Goal: Check status: Check status

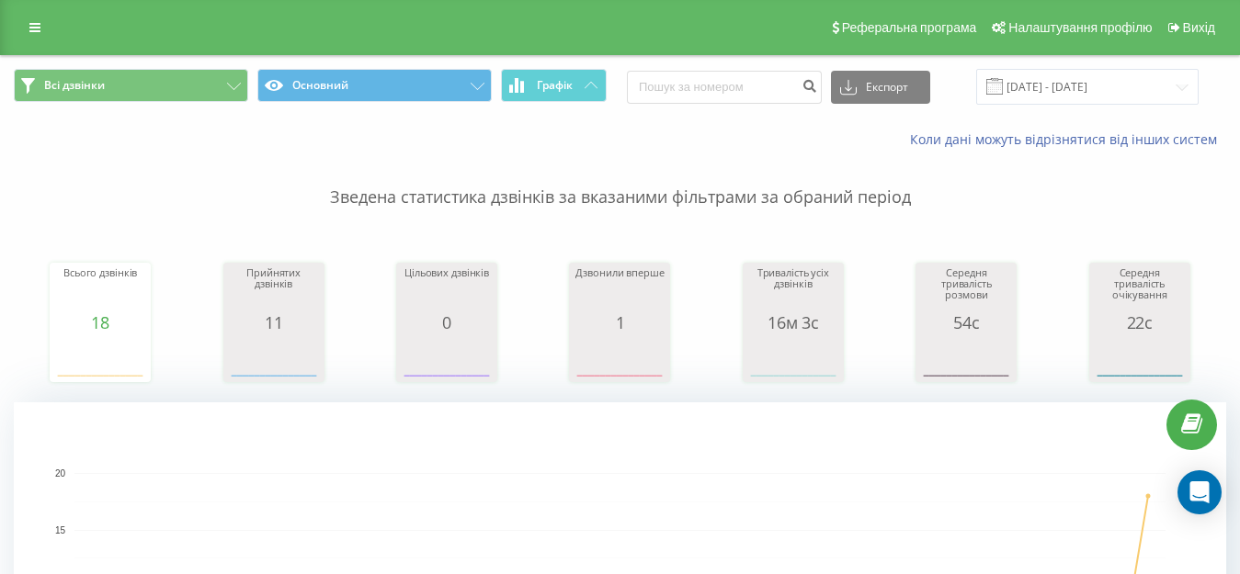
click at [1003, 87] on span at bounding box center [994, 86] width 17 height 17
click at [1003, 83] on span at bounding box center [994, 86] width 17 height 17
click at [1067, 86] on input "[DATE] - [DATE]" at bounding box center [1087, 87] width 222 height 36
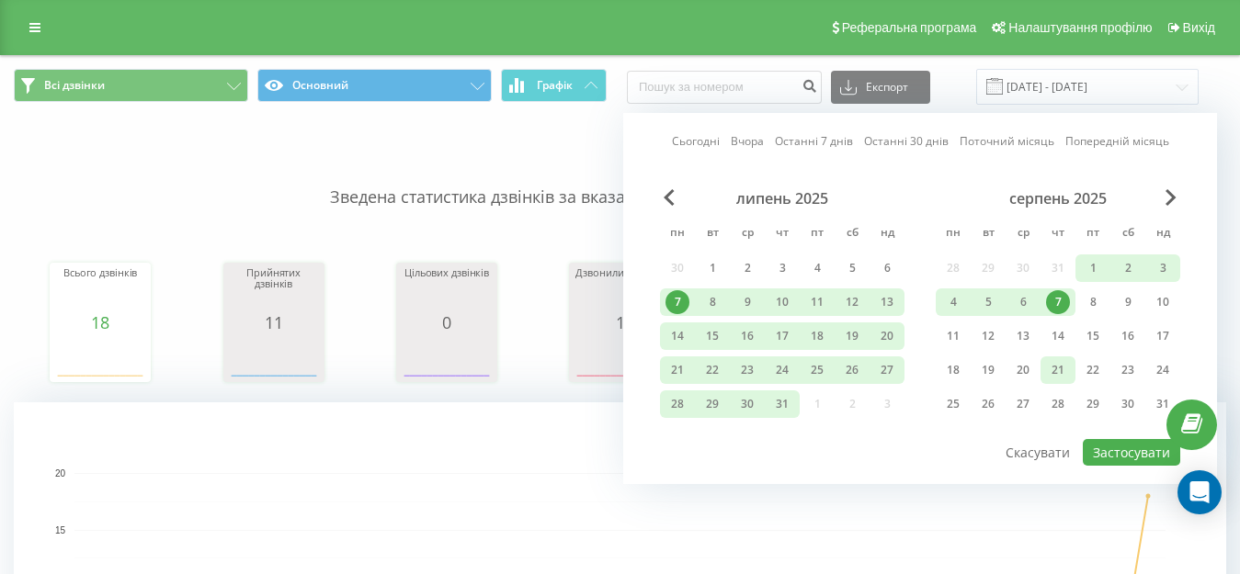
click at [1050, 369] on div "21" at bounding box center [1058, 370] width 24 height 24
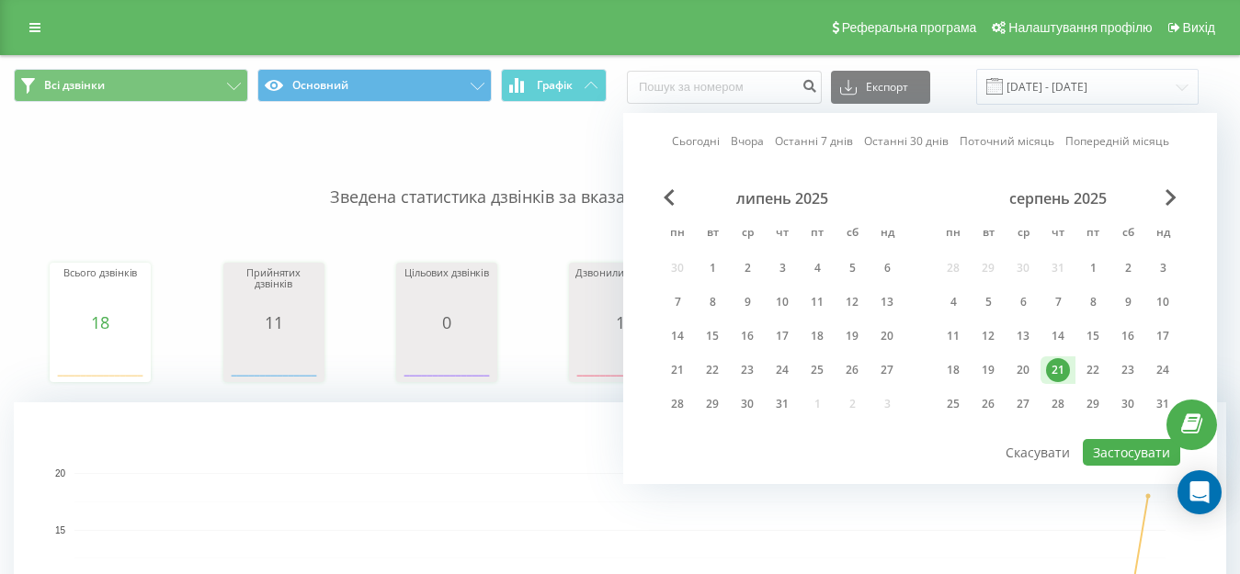
click at [1050, 369] on div "21" at bounding box center [1058, 370] width 24 height 24
click at [1128, 446] on button "Застосувати" at bounding box center [1131, 452] width 97 height 27
type input "[DATE] - [DATE]"
